Goal: Transaction & Acquisition: Purchase product/service

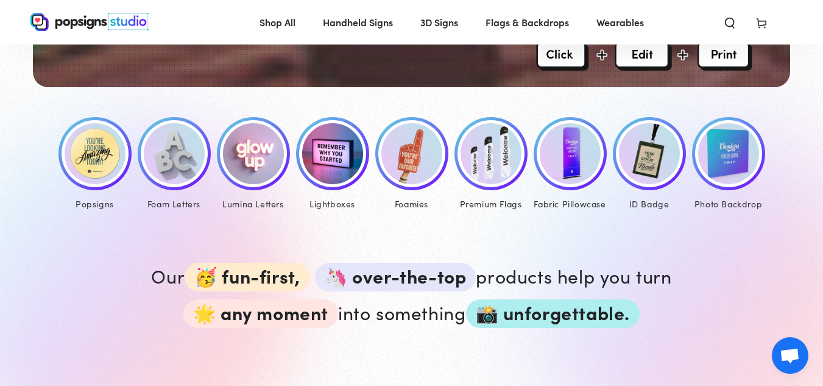
scroll to position [550, 0]
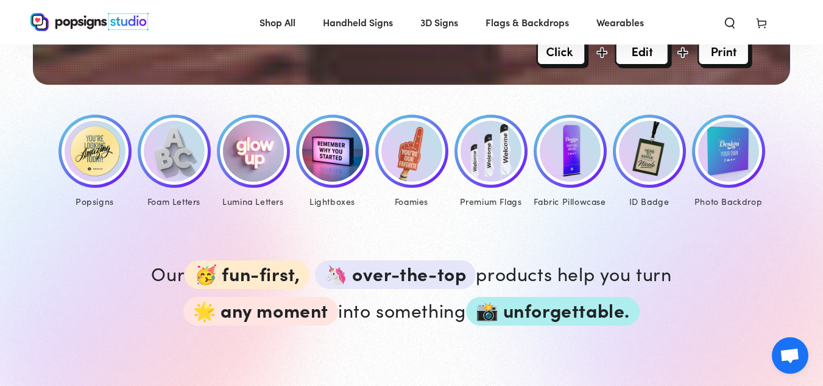
click at [91, 172] on img at bounding box center [95, 151] width 61 height 61
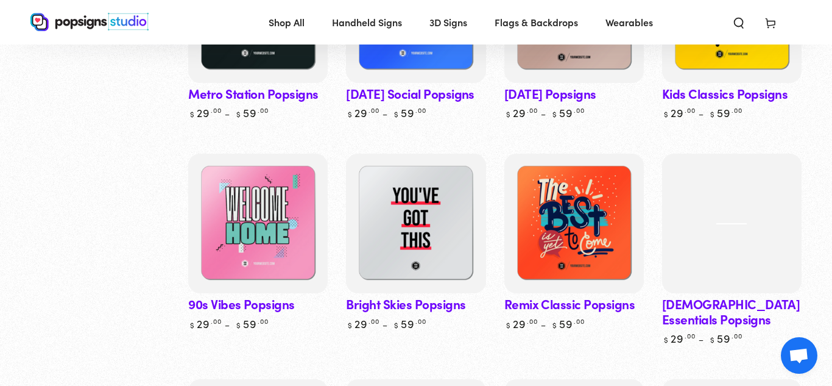
scroll to position [717, 0]
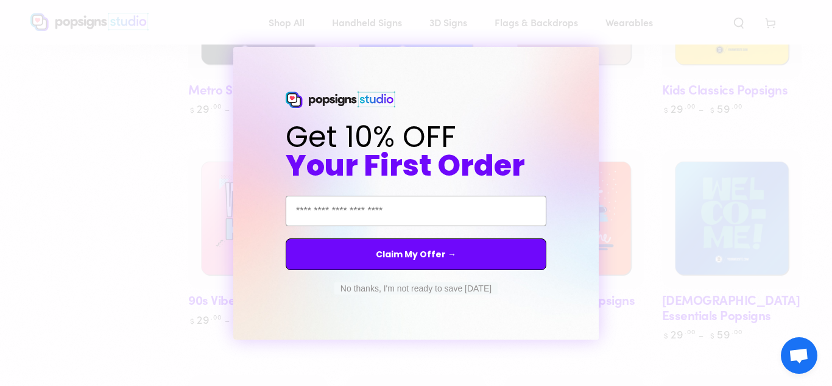
click at [370, 287] on button "No thanks, I'm not ready to save today" at bounding box center [415, 288] width 163 height 12
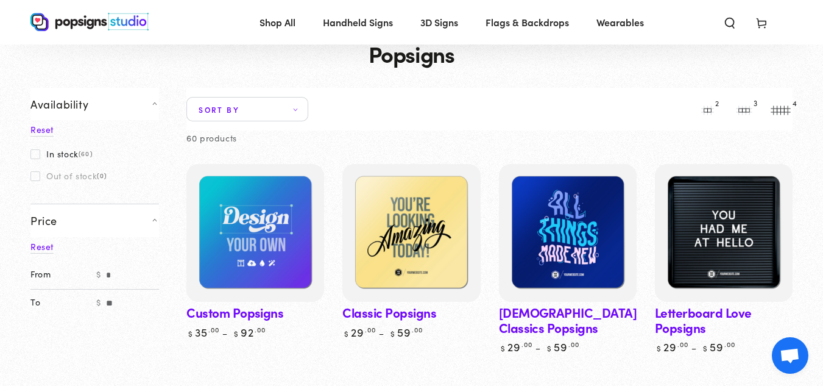
scroll to position [0, 0]
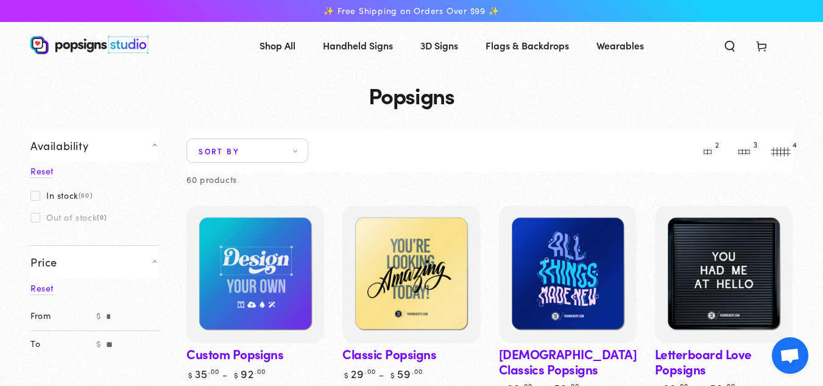
click at [259, 139] on span "Sort by" at bounding box center [247, 150] width 122 height 24
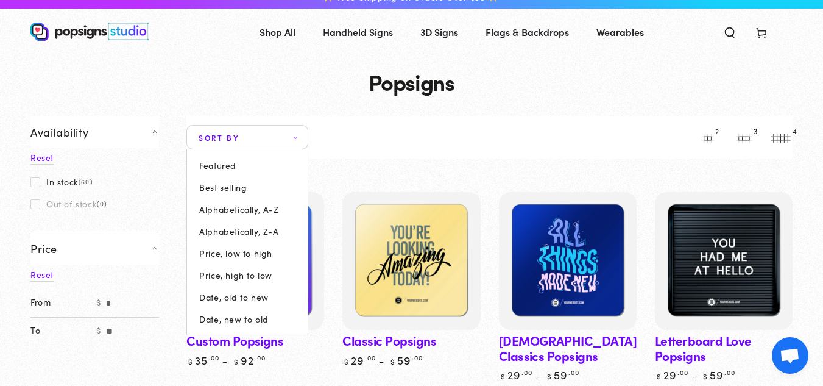
scroll to position [12, 0]
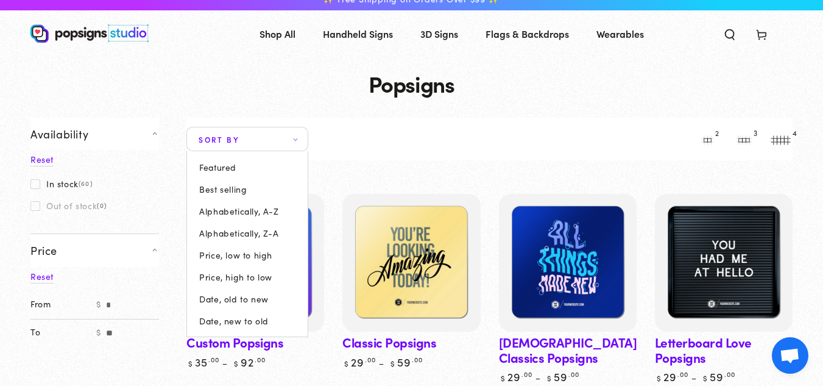
click at [255, 130] on summary "Sort by" at bounding box center [247, 139] width 122 height 24
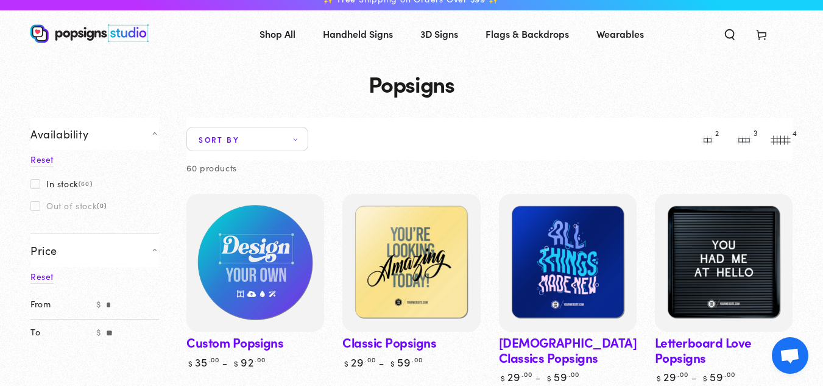
click at [286, 277] on img at bounding box center [256, 263] width 142 height 142
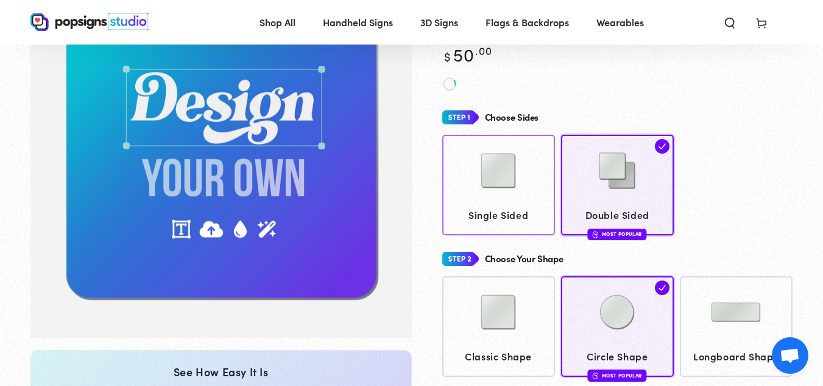
click at [495, 194] on img at bounding box center [498, 170] width 61 height 61
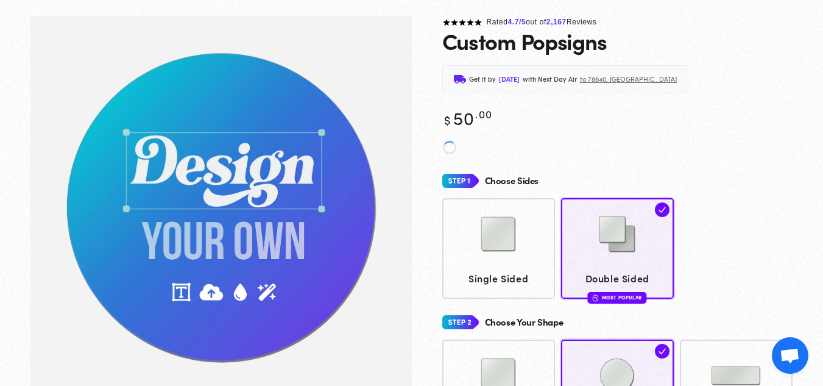
scroll to position [91, 0]
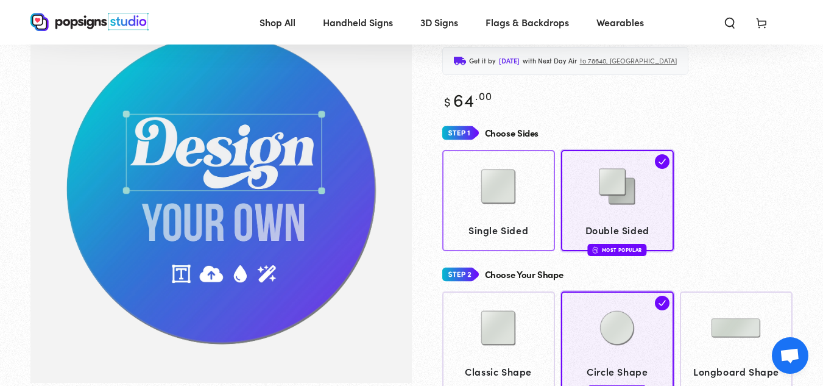
click at [470, 175] on img at bounding box center [498, 186] width 61 height 61
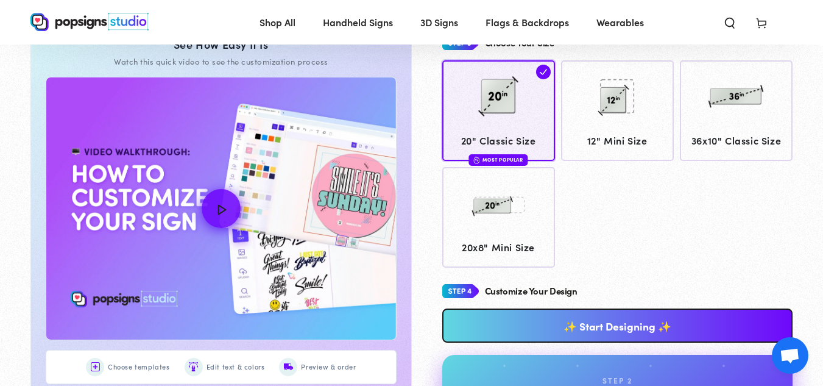
scroll to position [383, 0]
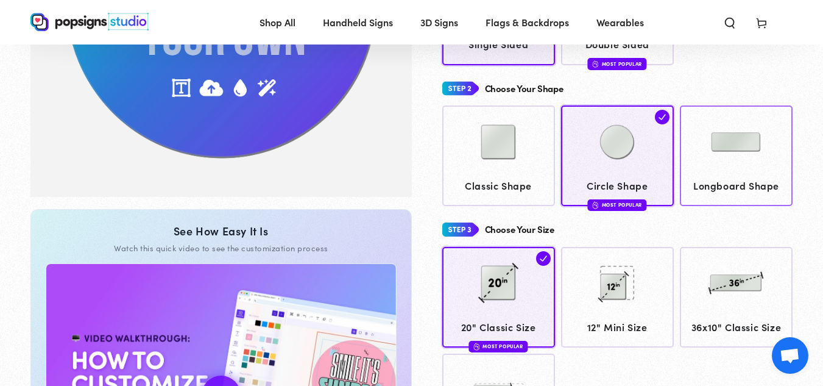
click at [722, 163] on img at bounding box center [735, 141] width 61 height 61
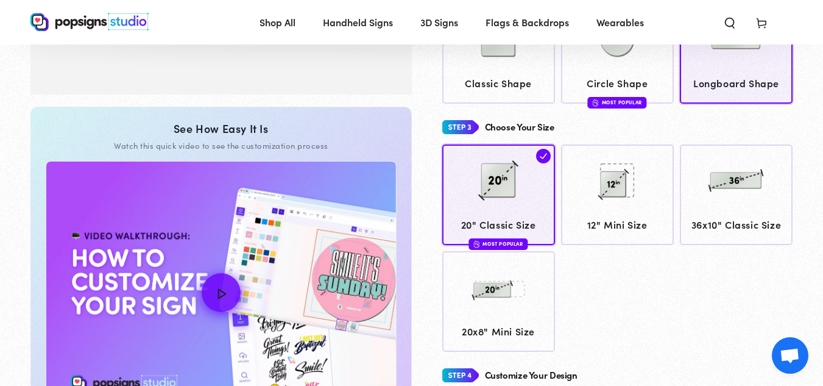
scroll to position [378, 0]
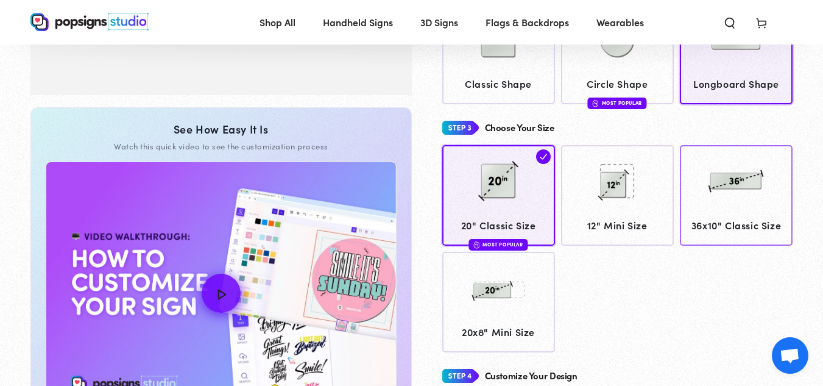
click at [724, 188] on img at bounding box center [735, 180] width 61 height 61
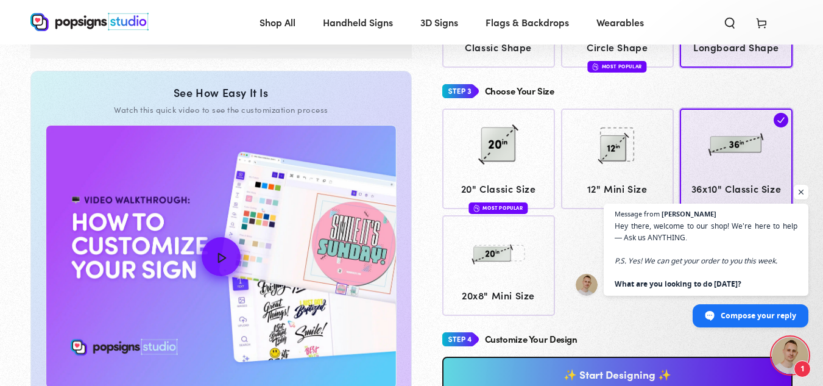
scroll to position [417, 0]
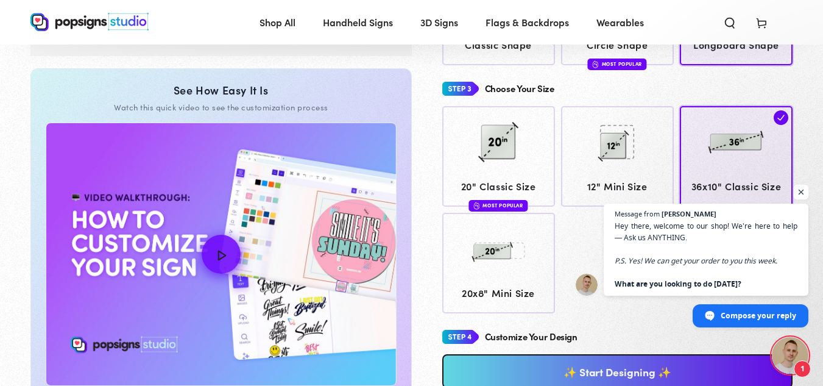
click at [806, 191] on span "Open chat" at bounding box center [801, 192] width 15 height 15
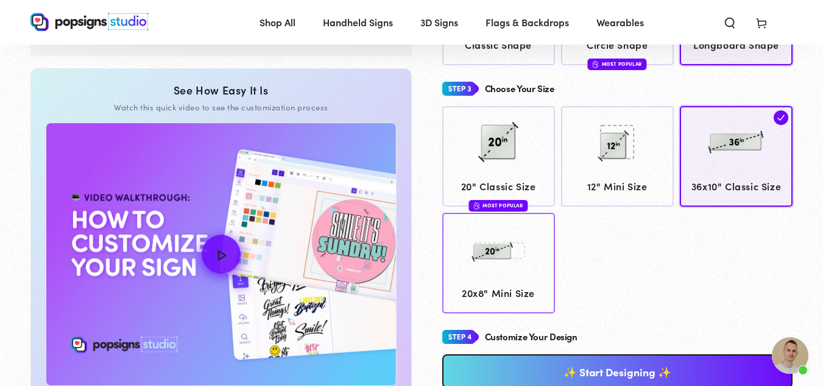
click at [478, 256] on img at bounding box center [498, 249] width 61 height 61
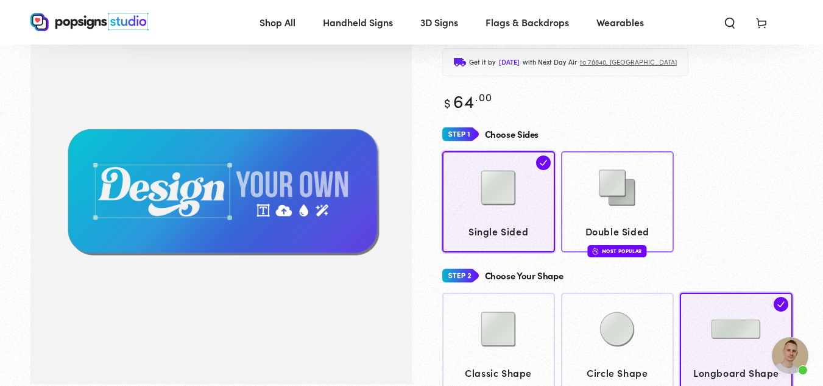
scroll to position [88, 0]
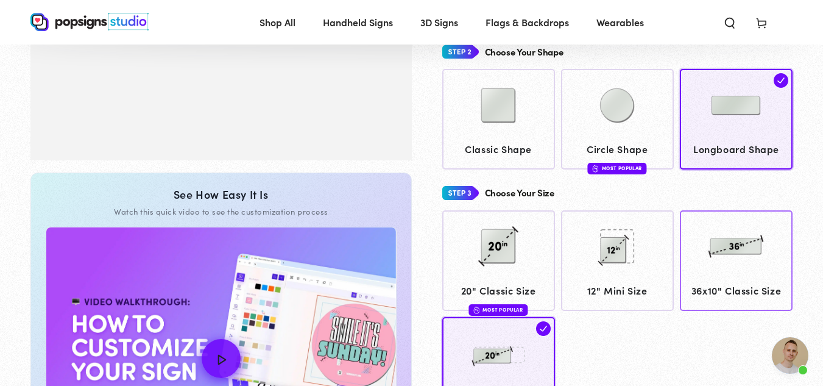
click at [737, 264] on img at bounding box center [735, 246] width 61 height 61
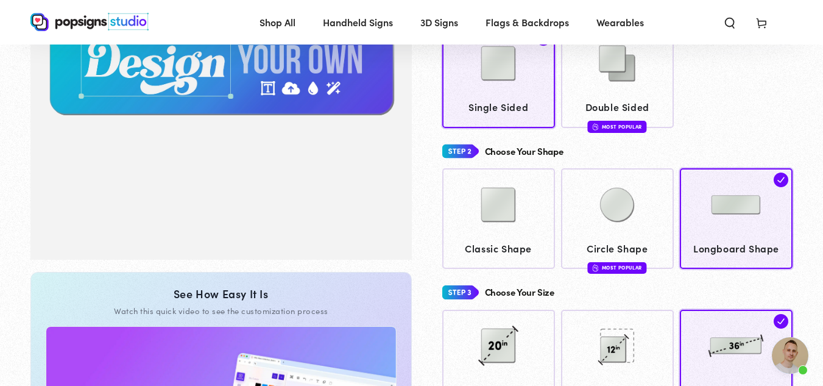
scroll to position [249, 0]
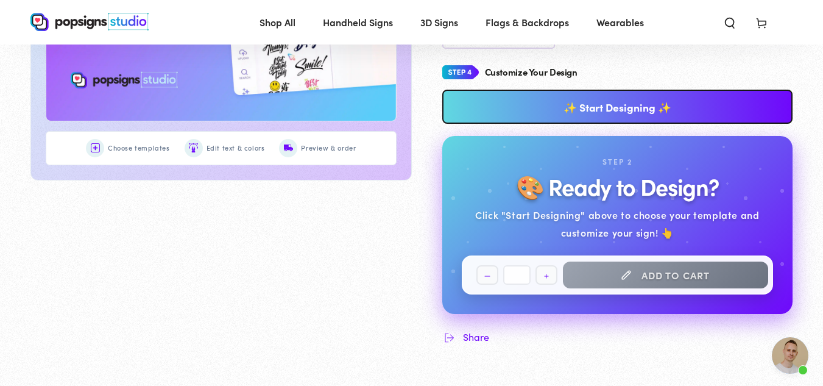
click at [649, 100] on link "✨ Start Designing ✨" at bounding box center [617, 107] width 351 height 34
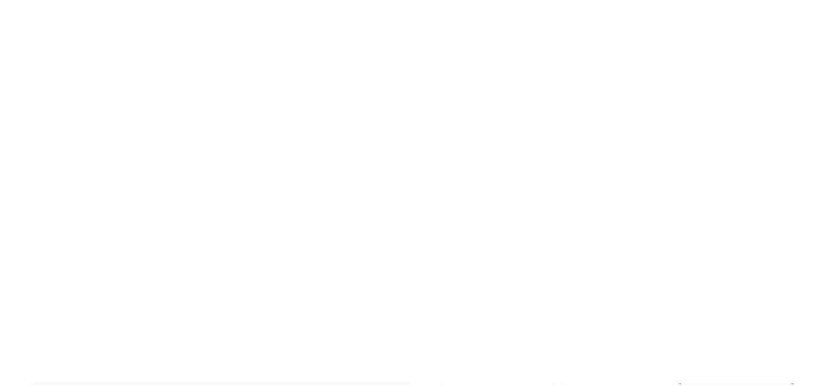
scroll to position [0, 0]
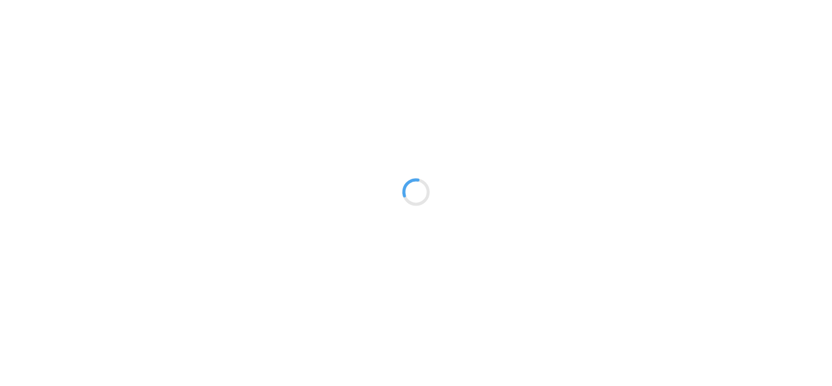
type textarea "An ancient tree with a door leading to a magical world"
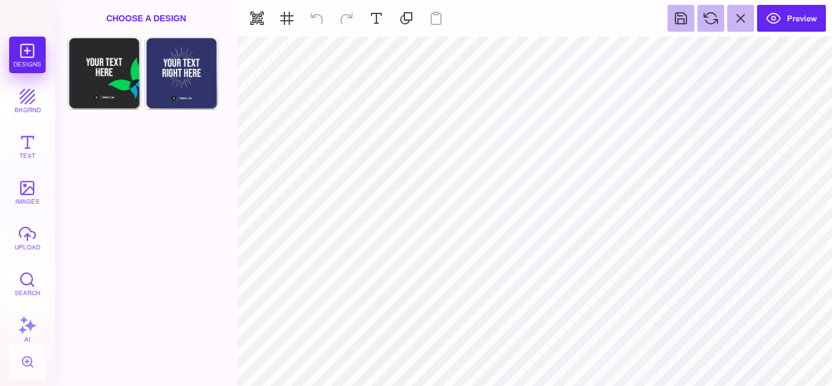
type input "#F1F1F2"
click at [742, 18] on button at bounding box center [740, 18] width 27 height 27
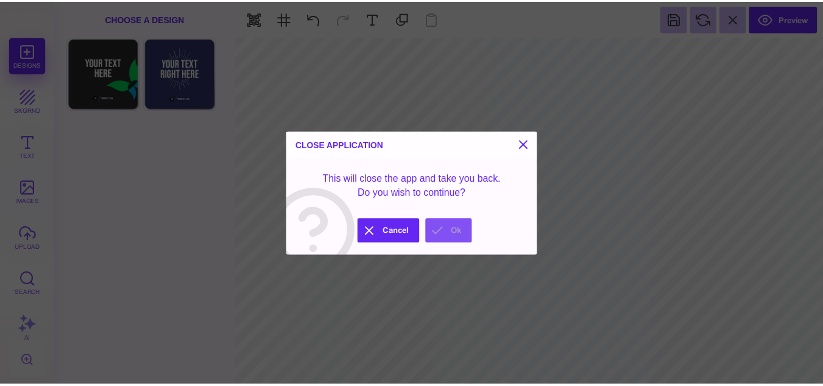
click at [451, 240] on button "Ok" at bounding box center [453, 232] width 47 height 24
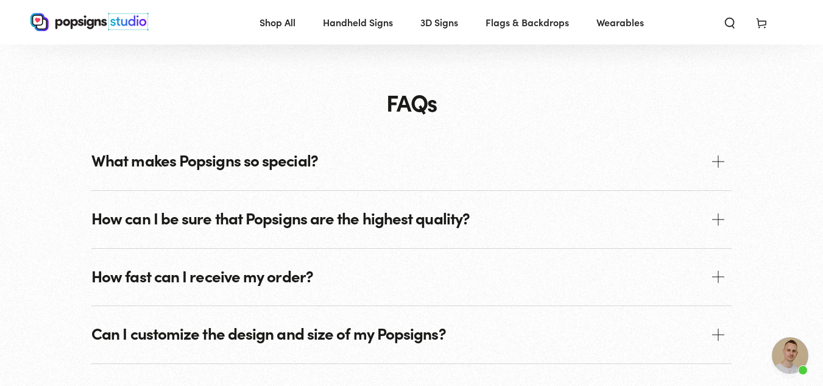
scroll to position [1383, 0]
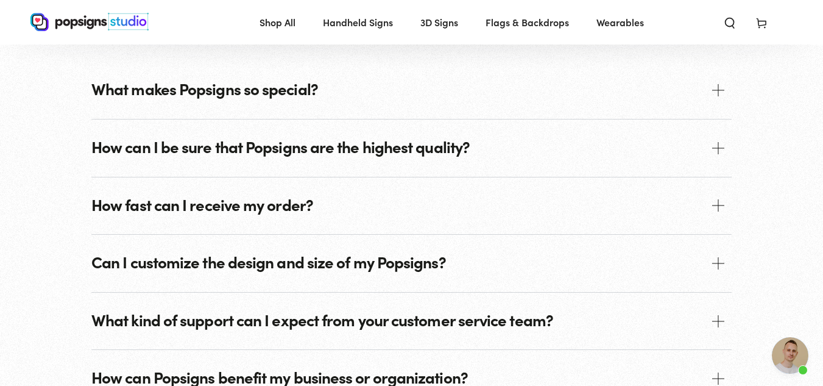
click at [518, 141] on span "How can I be sure that Popsigns are the highest quality?" at bounding box center [411, 147] width 640 height 57
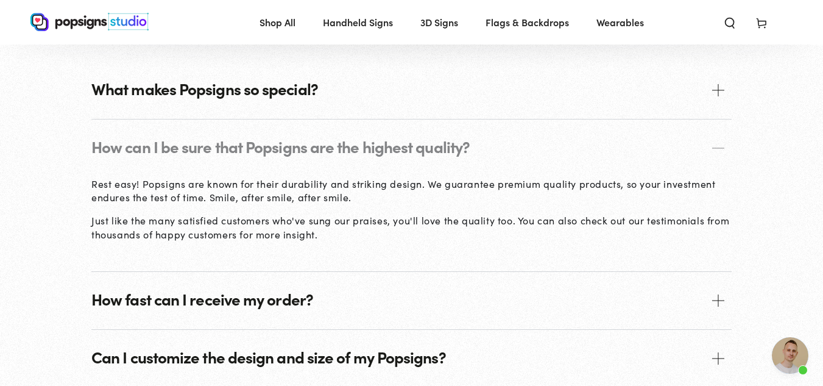
click at [518, 141] on span "How can I be sure that Popsigns are the highest quality?" at bounding box center [411, 147] width 640 height 57
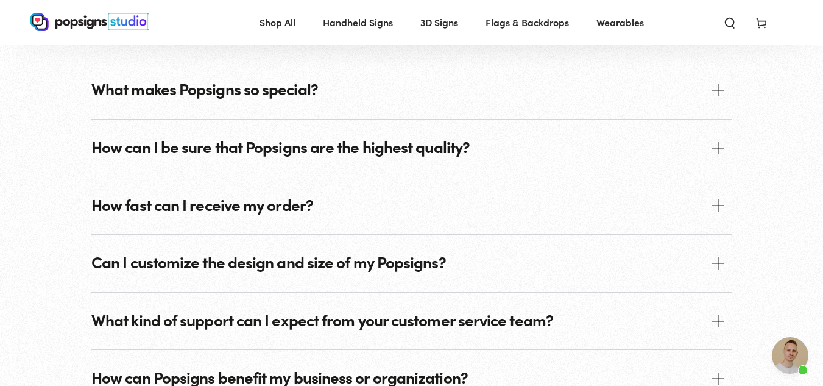
click at [459, 203] on span "How fast can I receive my order?" at bounding box center [411, 205] width 640 height 57
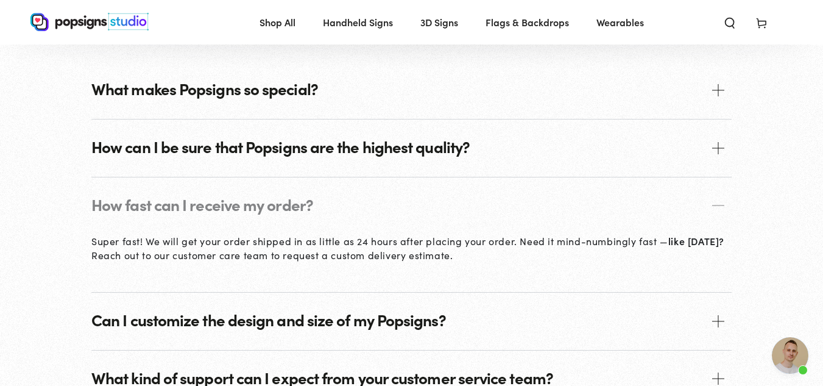
click at [459, 203] on span "How fast can I receive my order?" at bounding box center [411, 205] width 640 height 57
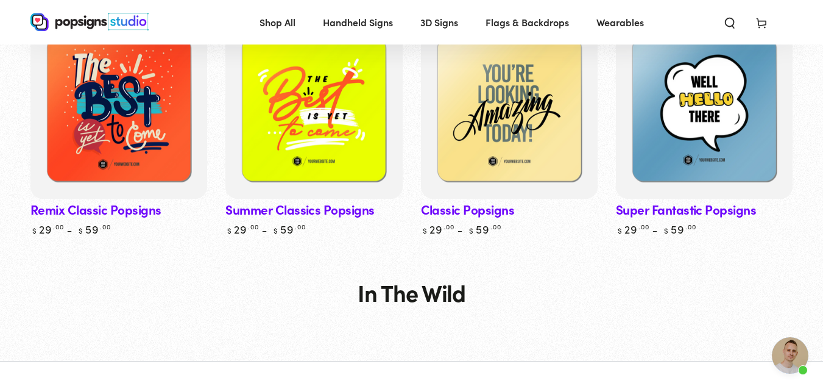
scroll to position [2184, 0]
